Goal: Transaction & Acquisition: Book appointment/travel/reservation

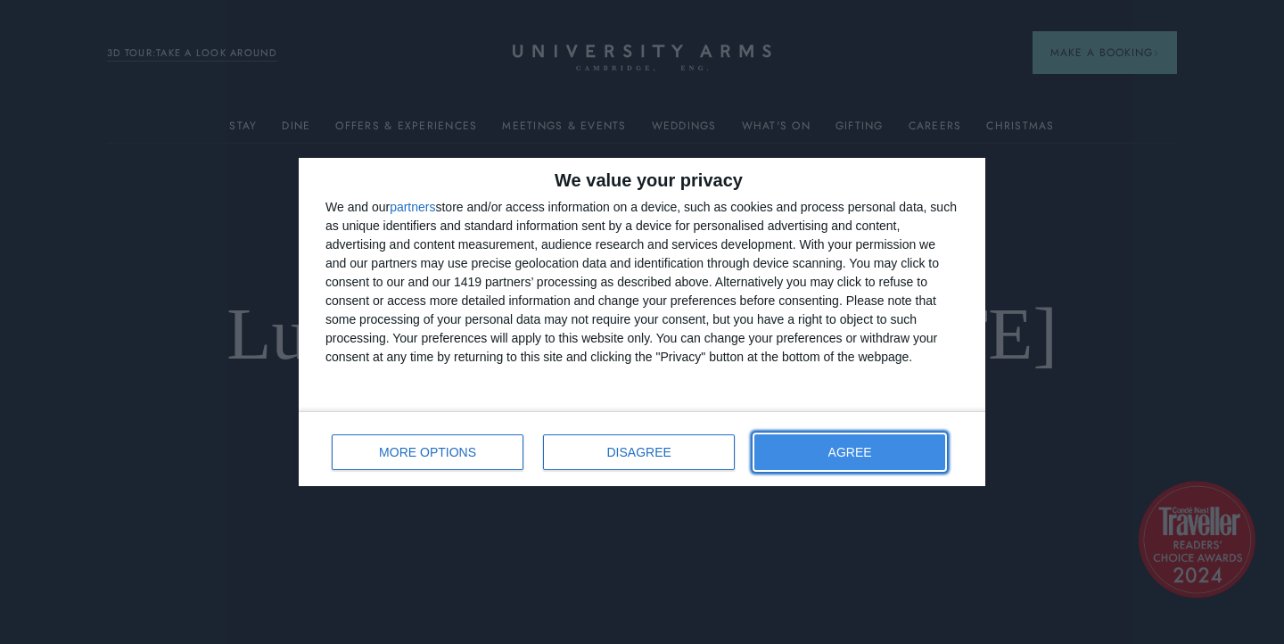
click at [815, 446] on button "AGREE" at bounding box center [849, 452] width 191 height 36
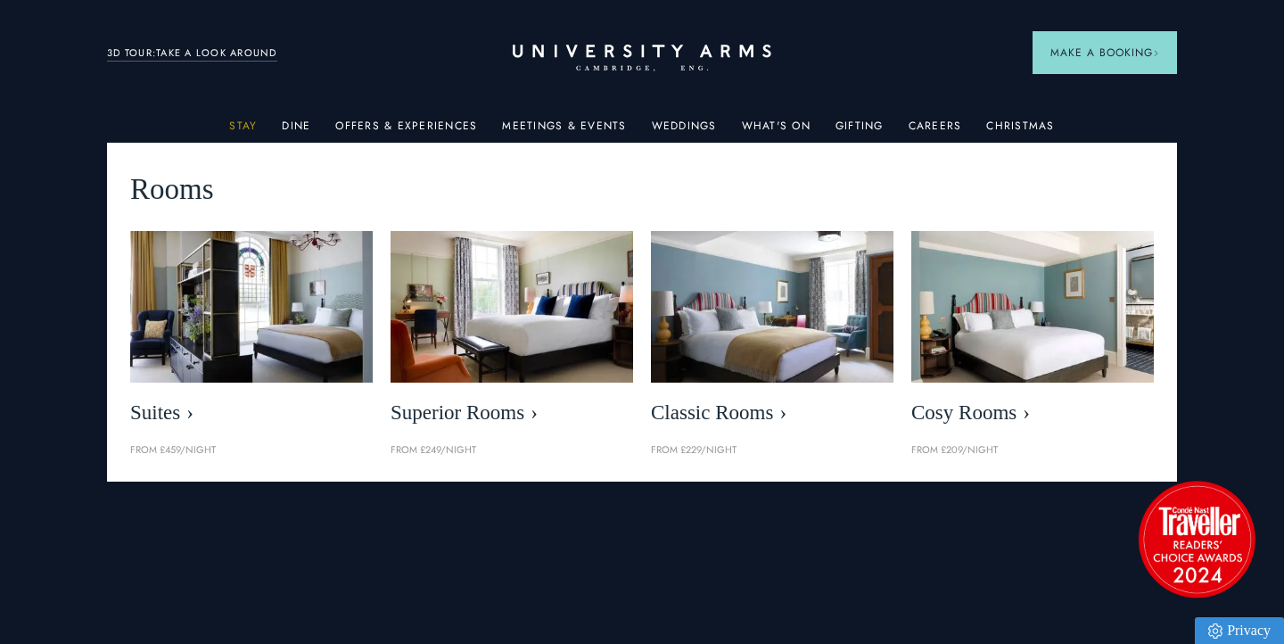
click at [242, 128] on link "Stay" at bounding box center [243, 130] width 28 height 23
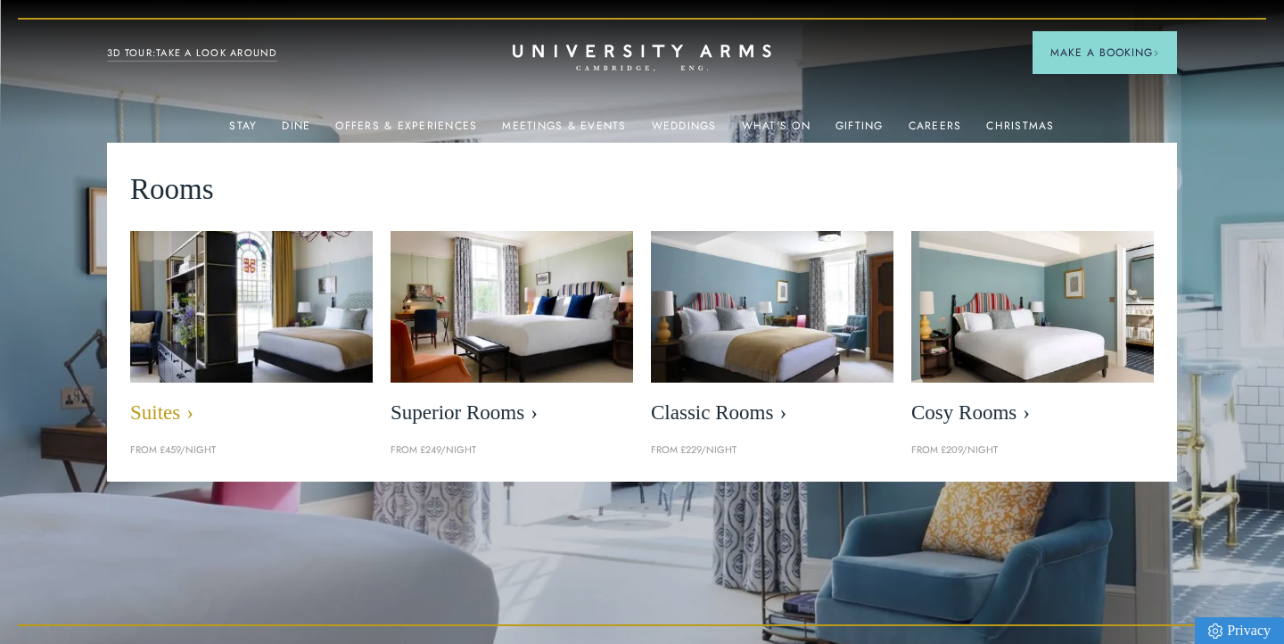
scroll to position [0, 1]
click at [276, 298] on img at bounding box center [251, 306] width 279 height 175
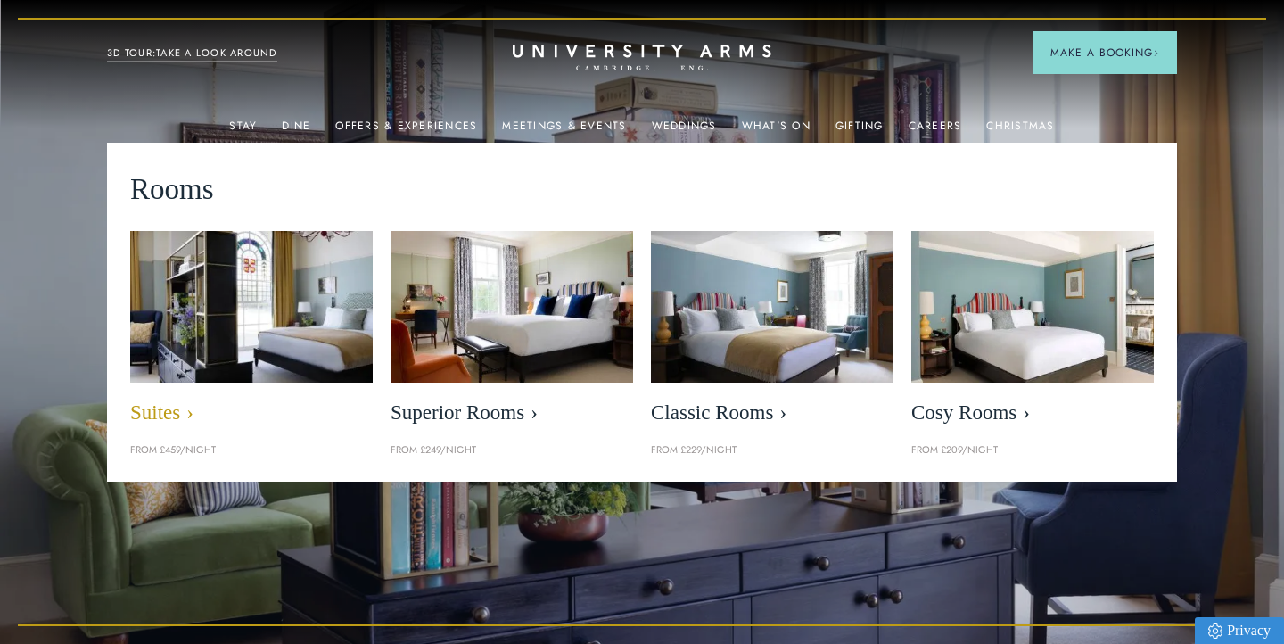
click at [182, 413] on span "Suites" at bounding box center [251, 412] width 243 height 25
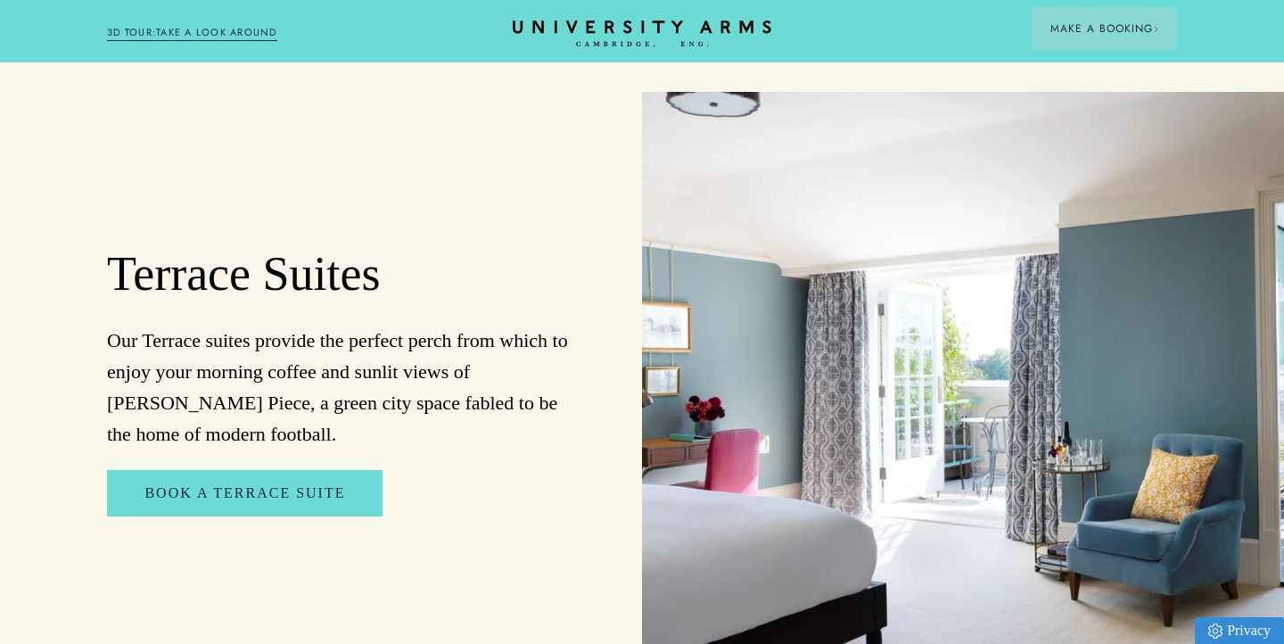
scroll to position [1945, 0]
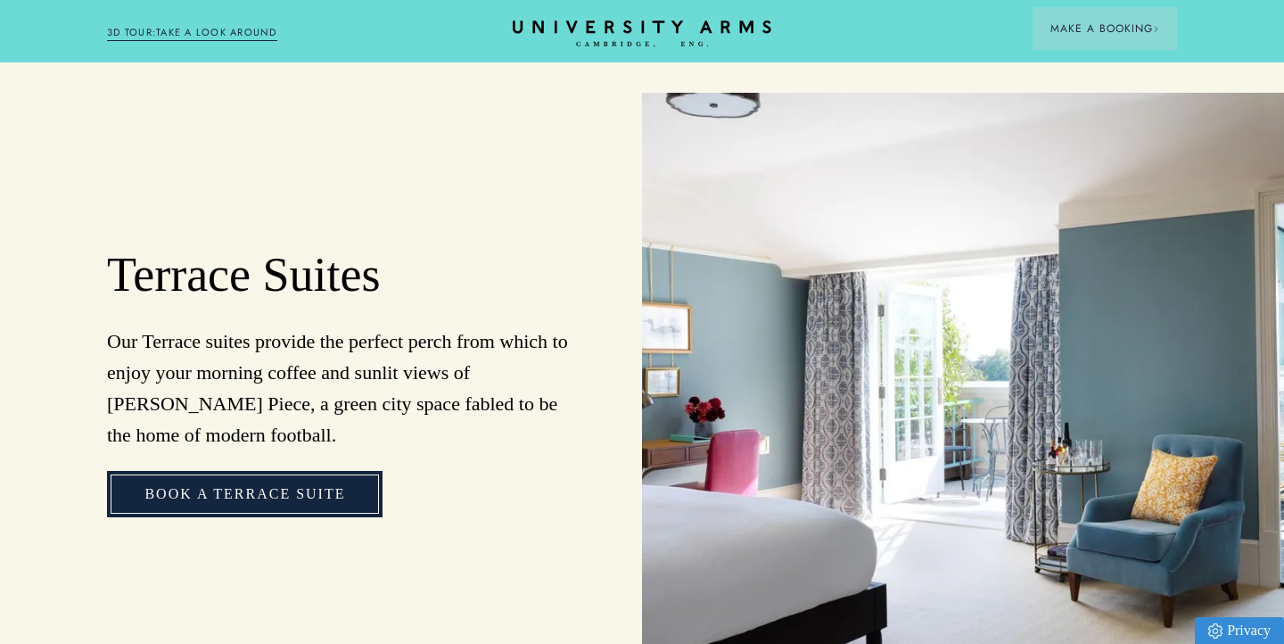
click at [367, 471] on link "Book a Terrace Suite" at bounding box center [245, 494] width 276 height 46
